Goal: Communication & Community: Answer question/provide support

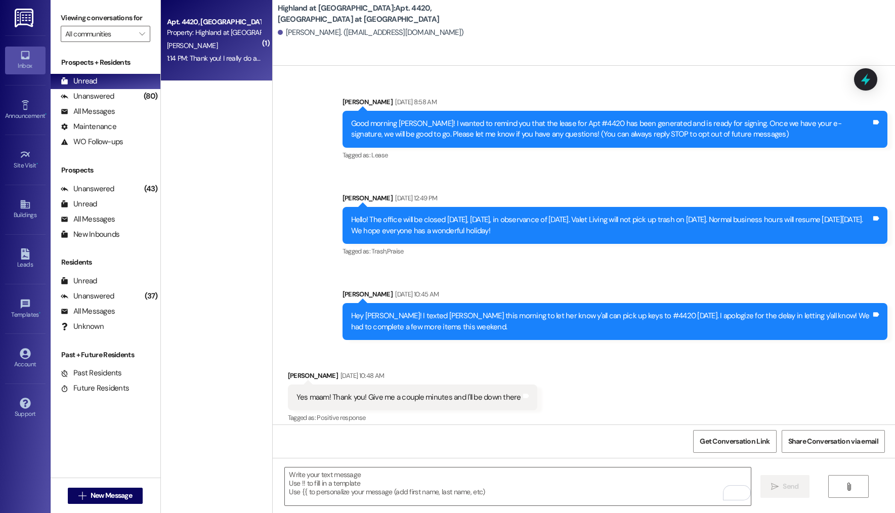
scroll to position [2150, 0]
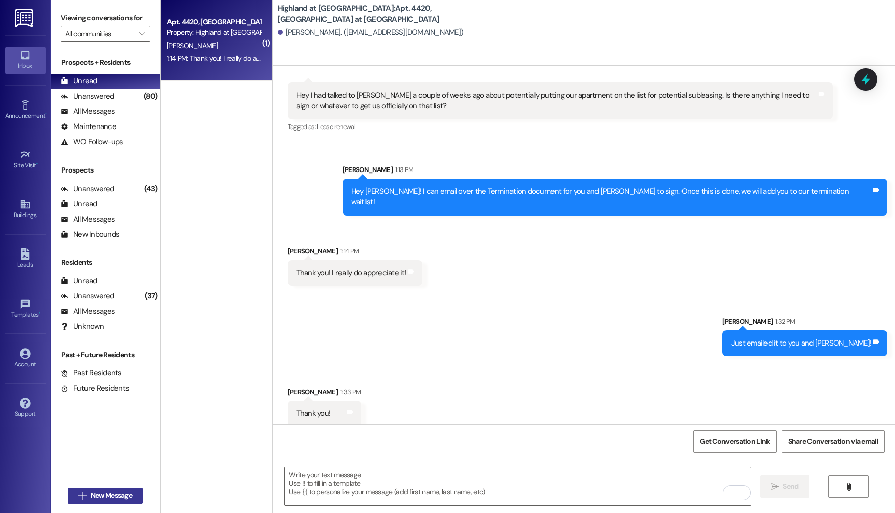
click at [109, 497] on span "New Message" at bounding box center [111, 495] width 41 height 11
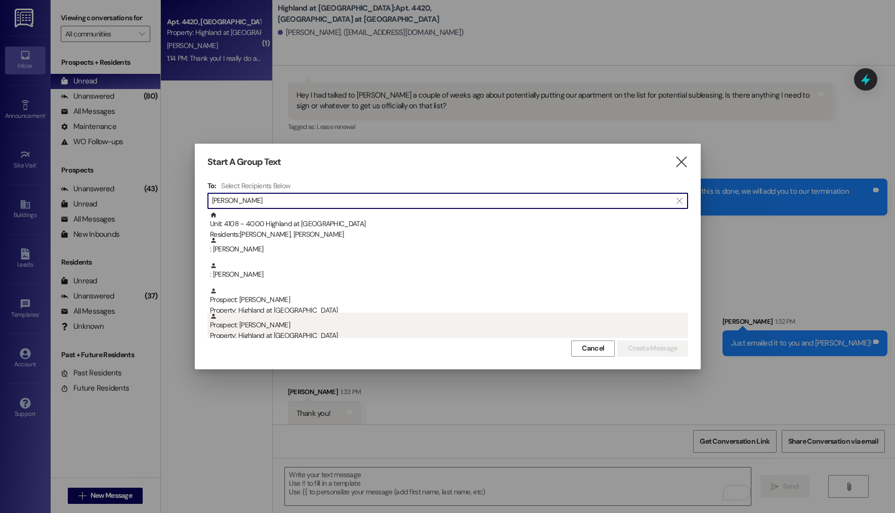
type input "[PERSON_NAME]"
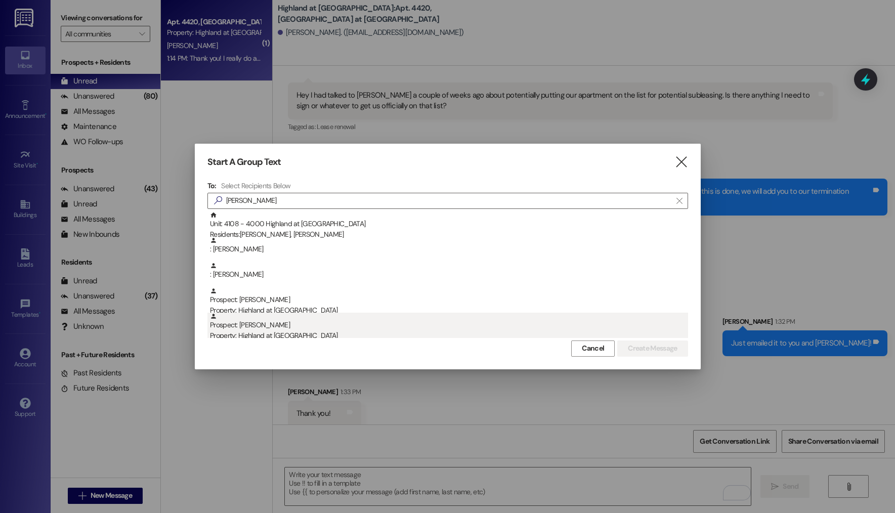
click at [336, 325] on div "Prospect: [PERSON_NAME] Property: Highland at [GEOGRAPHIC_DATA]" at bounding box center [449, 327] width 478 height 29
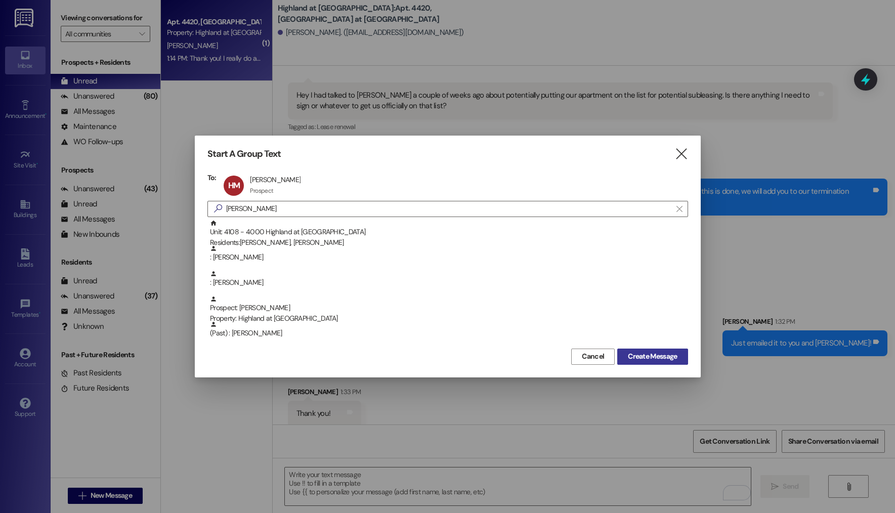
click at [661, 364] on button "Create Message" at bounding box center [652, 357] width 70 height 16
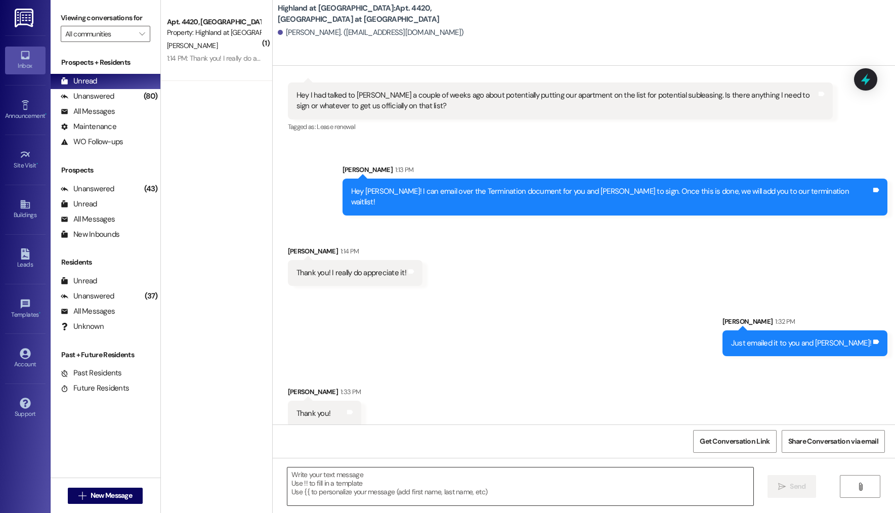
scroll to position [836, 0]
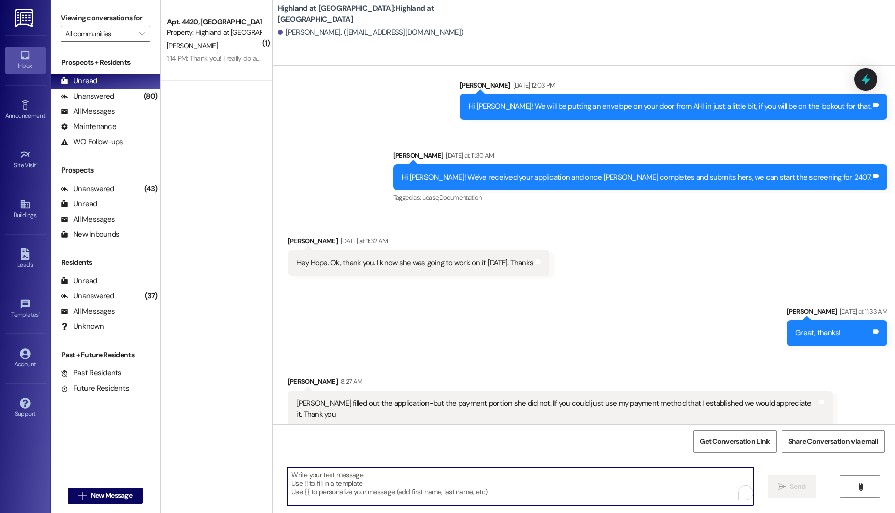
click at [378, 482] on textarea "To enrich screen reader interactions, please activate Accessibility in Grammarl…" at bounding box center [520, 487] width 466 height 38
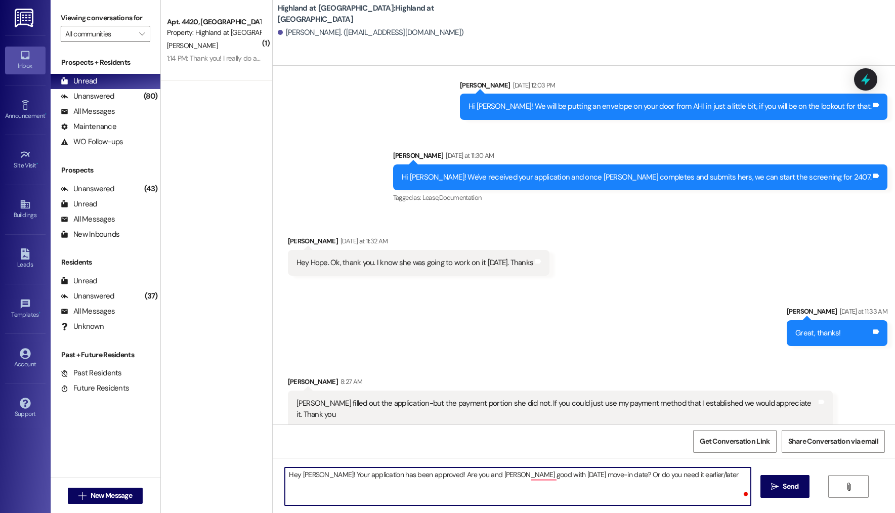
type textarea "Hey [PERSON_NAME]! Your application has been approved! Are you and [PERSON_NAME…"
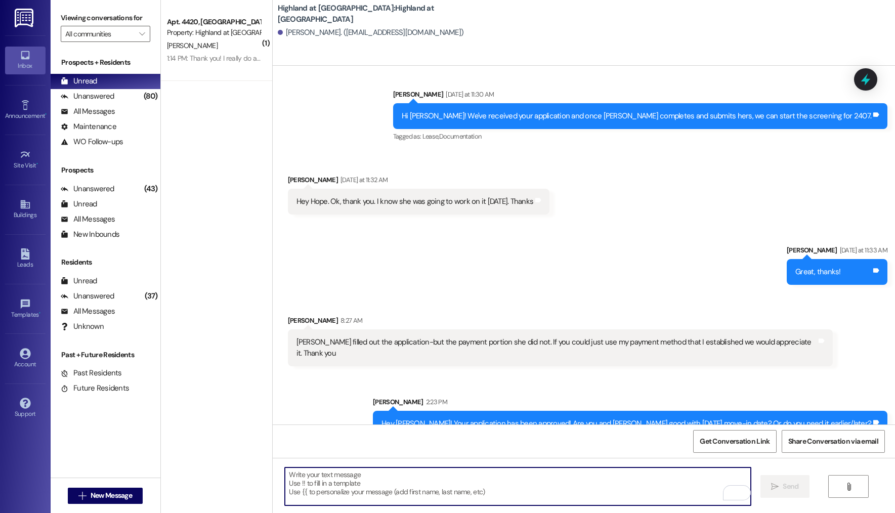
scroll to position [907, 0]
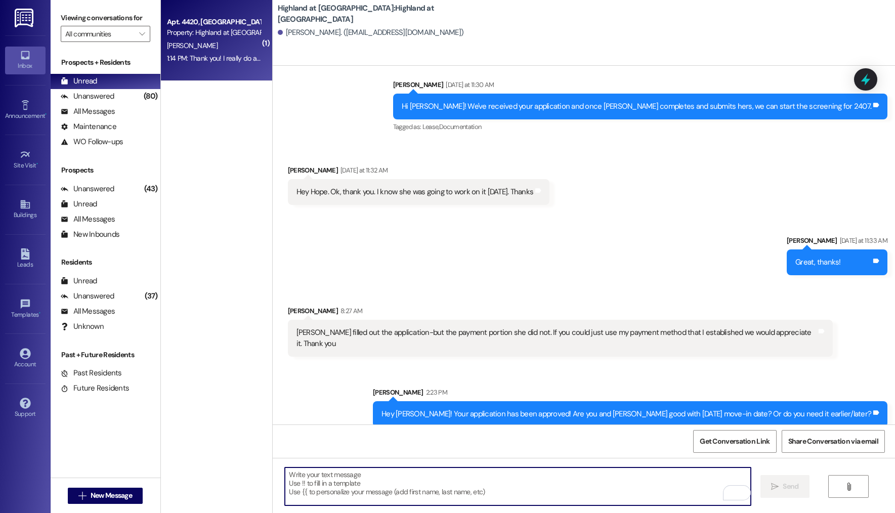
click at [211, 54] on div "1:14 PM: Thank you! I really do appreciate it! 1:14 PM: Thank you! I really do …" at bounding box center [229, 58] width 125 height 9
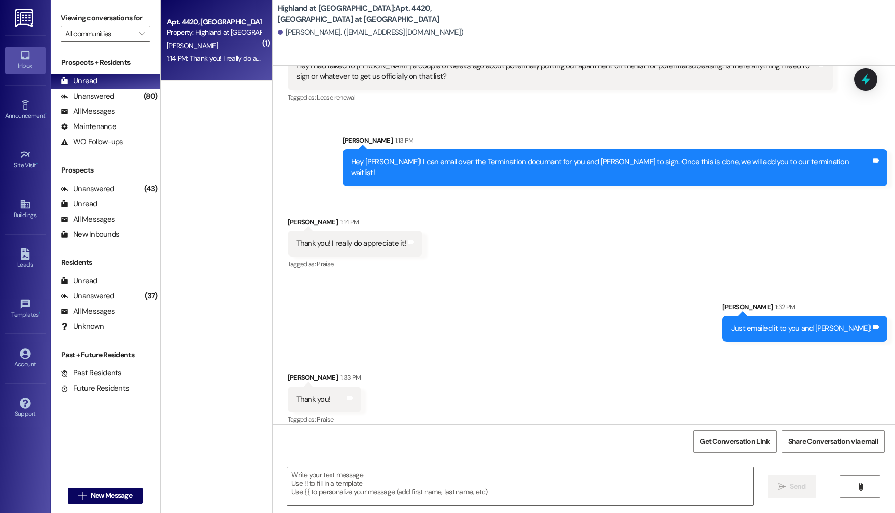
scroll to position [2179, 0]
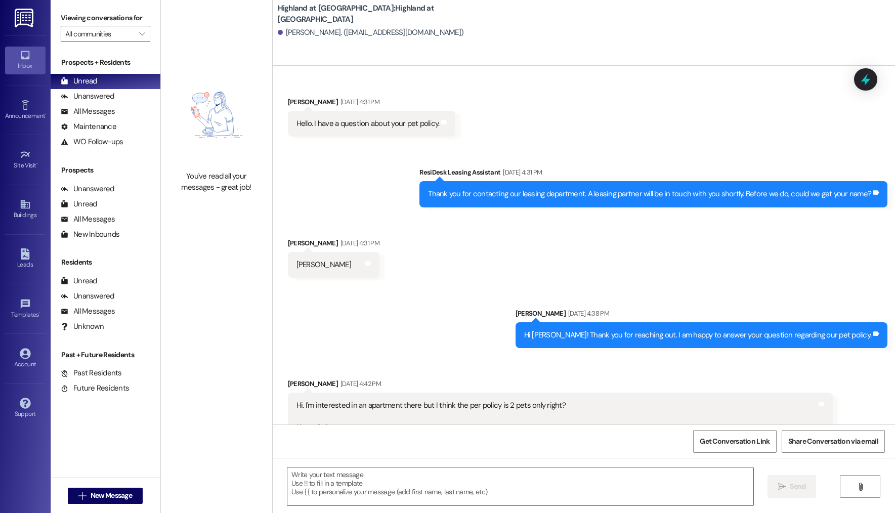
scroll to position [5627, 0]
